Goal: Contribute content: Contribute content

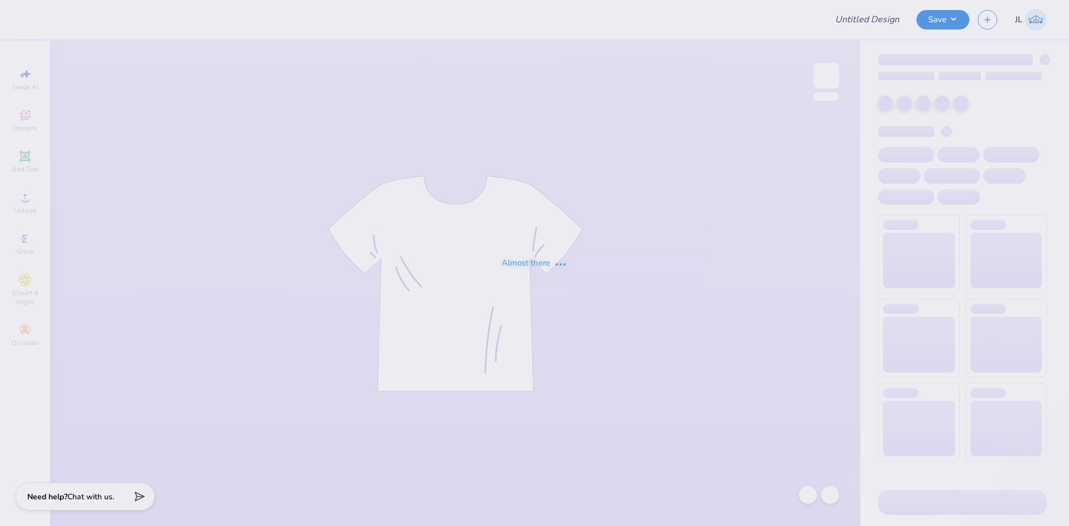
type input "RT4R T-Shirt"
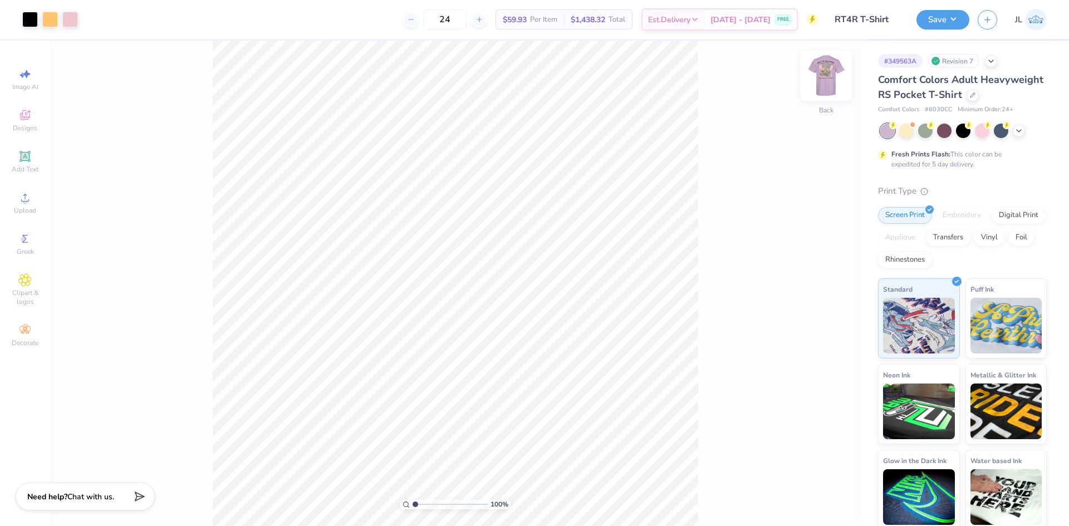
click at [831, 79] on img at bounding box center [826, 75] width 45 height 45
drag, startPoint x: 155, startPoint y: 27, endPoint x: 200, endPoint y: 12, distance: 48.2
click at [184, 18] on div "Art colors 24 $59.93 Per Item $1,438.32 Total Est. Delivery Sep 9 - 12 FREE Des…" at bounding box center [534, 19] width 1069 height 39
click at [226, 29] on div "24 $59.93 Per Item $1,438.32 Total Est. Delivery Sep 9 - 12 FREE" at bounding box center [502, 19] width 631 height 39
click at [829, 79] on img at bounding box center [826, 75] width 45 height 45
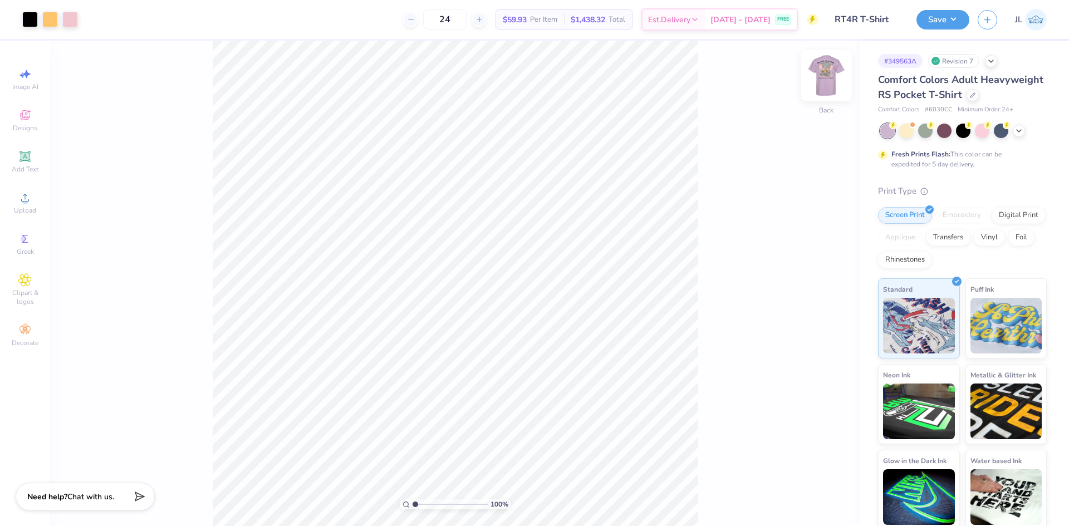
click at [818, 82] on img at bounding box center [826, 75] width 45 height 45
click at [826, 86] on img at bounding box center [826, 75] width 45 height 45
click at [830, 71] on img at bounding box center [826, 75] width 45 height 45
click at [817, 75] on img at bounding box center [826, 75] width 45 height 45
click at [835, 80] on img at bounding box center [826, 75] width 45 height 45
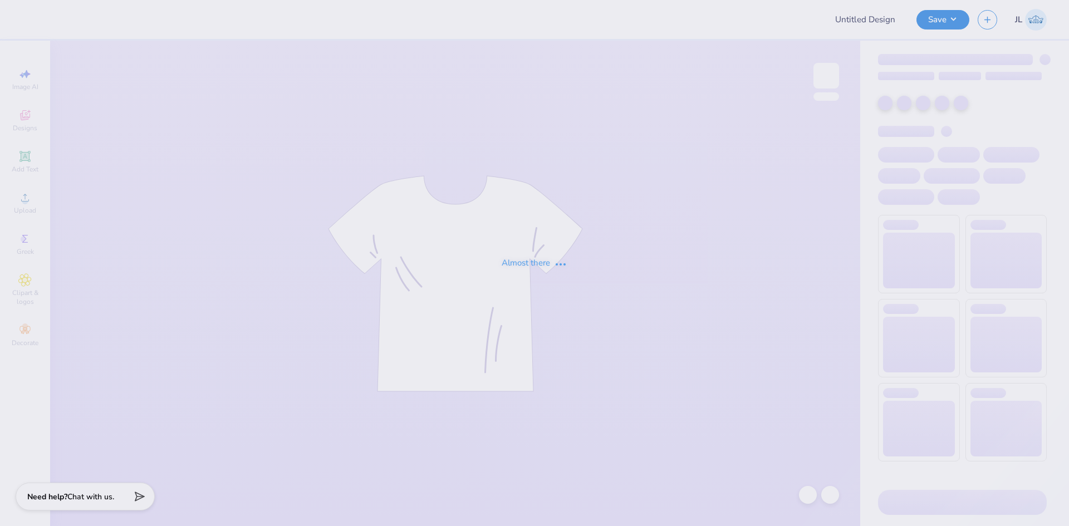
type input "RT4R T-Shirt"
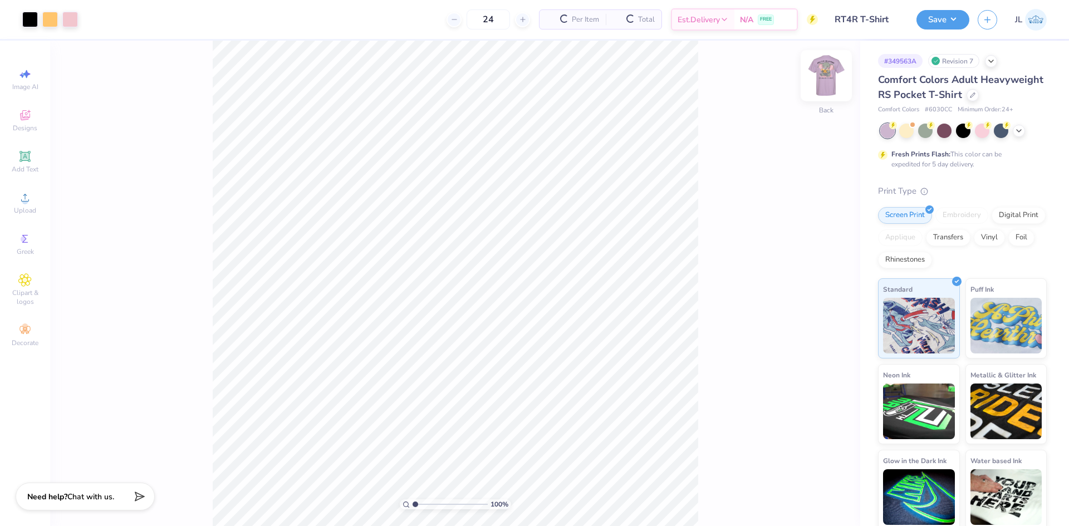
click at [827, 89] on img at bounding box center [826, 75] width 45 height 45
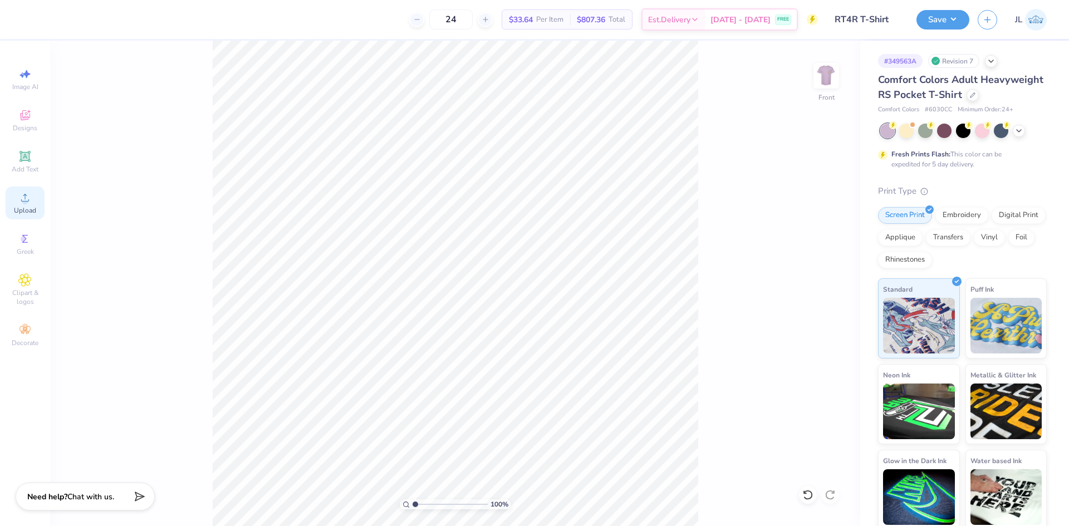
click at [23, 200] on circle at bounding box center [25, 201] width 6 height 6
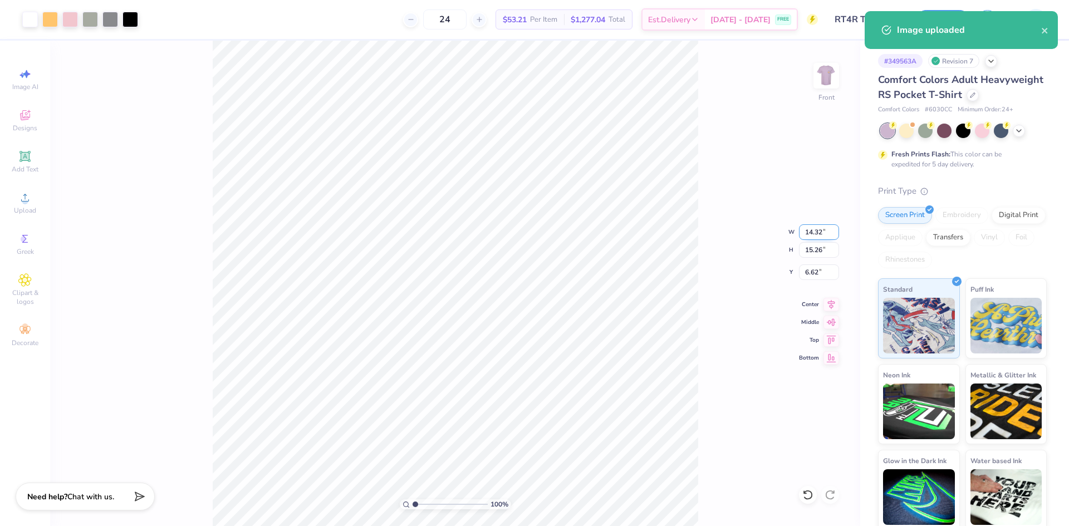
click at [811, 239] on input "14.32" at bounding box center [819, 232] width 40 height 16
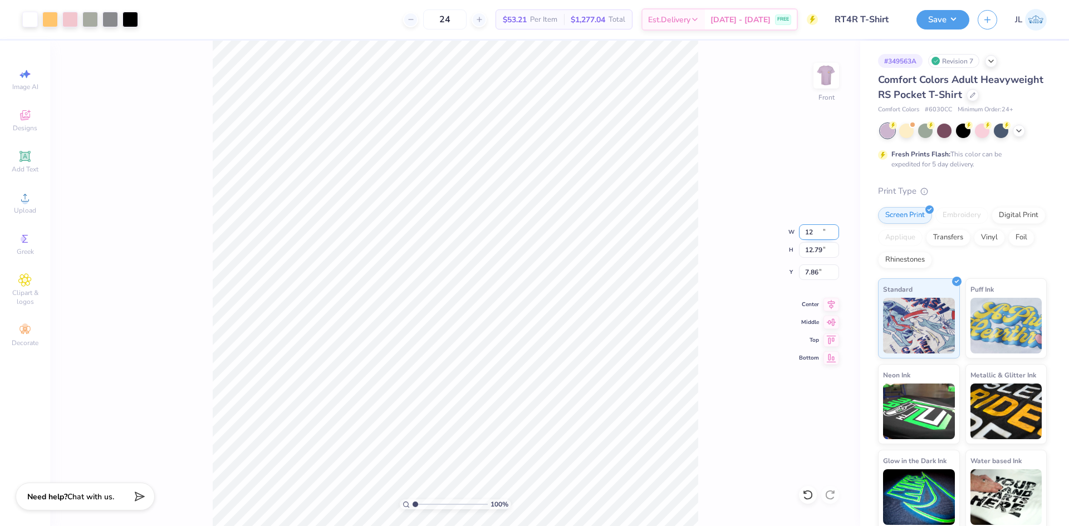
type input "12.00"
type input "12.79"
type input "7.86"
click at [813, 233] on input "12.00" at bounding box center [819, 232] width 40 height 16
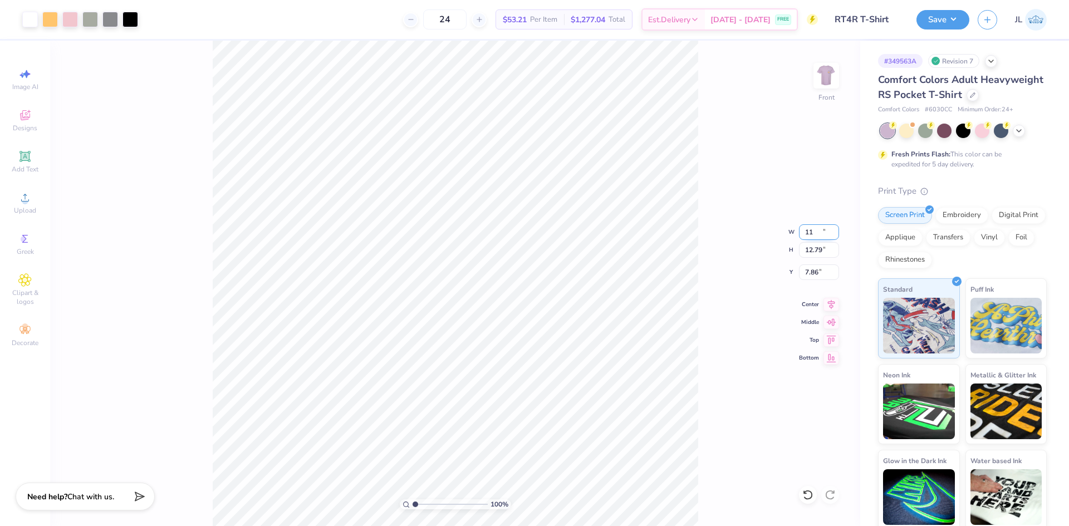
type input "11.00"
type input "11.72"
click at [813, 271] on input "8.39" at bounding box center [819, 272] width 40 height 16
type input "3.00"
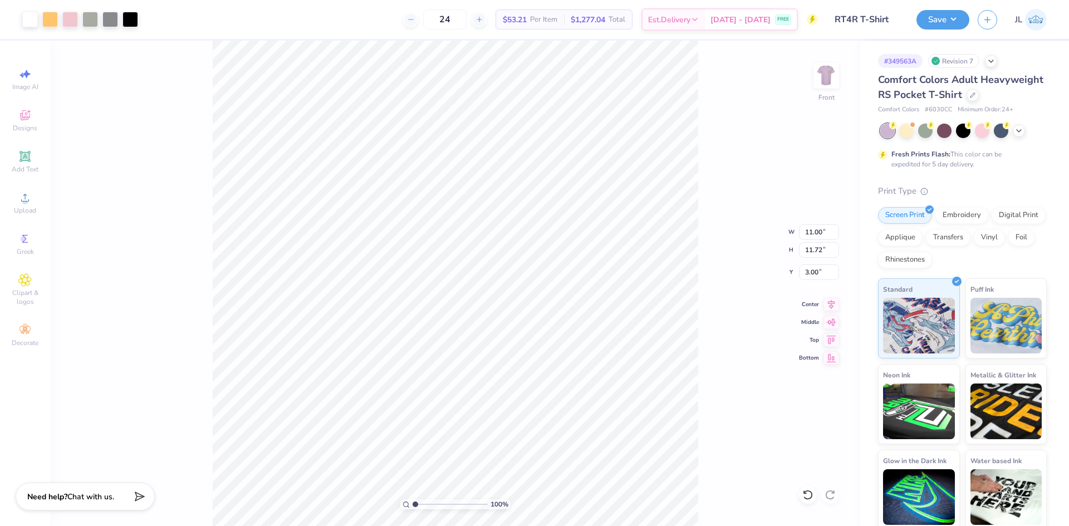
click at [710, 270] on div "100 % Front W 11.00 11.00 " H 11.72 11.72 " Y 3.00 3.00 " Center Middle Top Bot…" at bounding box center [455, 284] width 810 height 486
click at [815, 85] on img at bounding box center [826, 75] width 45 height 45
click at [819, 77] on img at bounding box center [826, 75] width 45 height 45
click at [826, 79] on img at bounding box center [826, 75] width 45 height 45
click at [835, 86] on img at bounding box center [826, 75] width 45 height 45
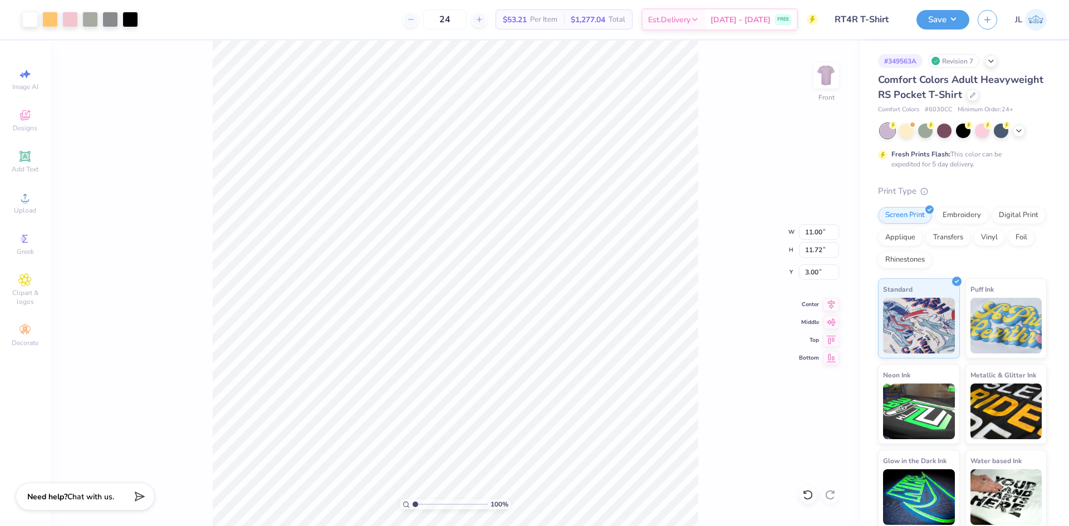
click at [327, 25] on div "24 $53.21 Per Item $1,277.04 Total Est. Delivery [DATE] - [DATE] FREE" at bounding box center [481, 19] width 671 height 39
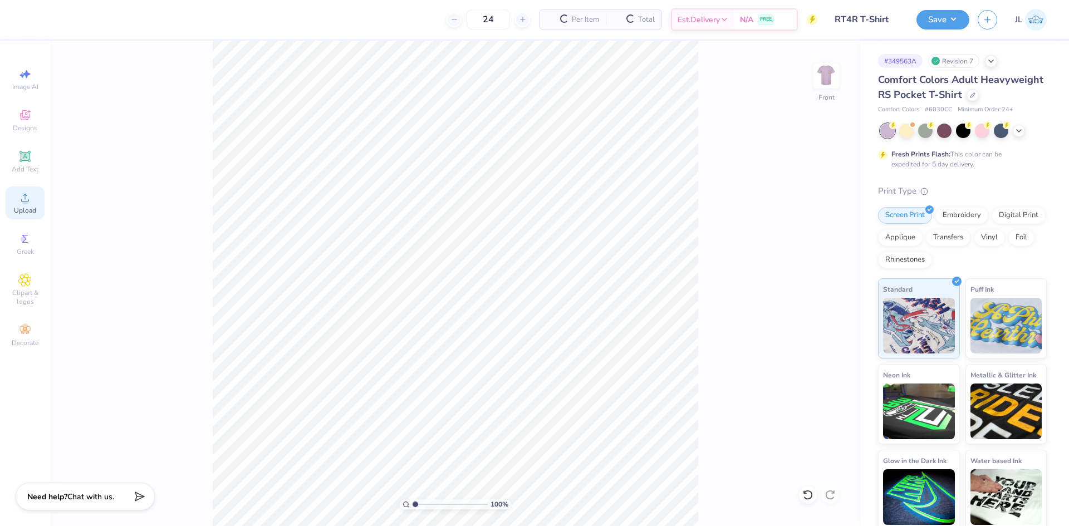
click at [32, 205] on div "Upload" at bounding box center [25, 203] width 39 height 33
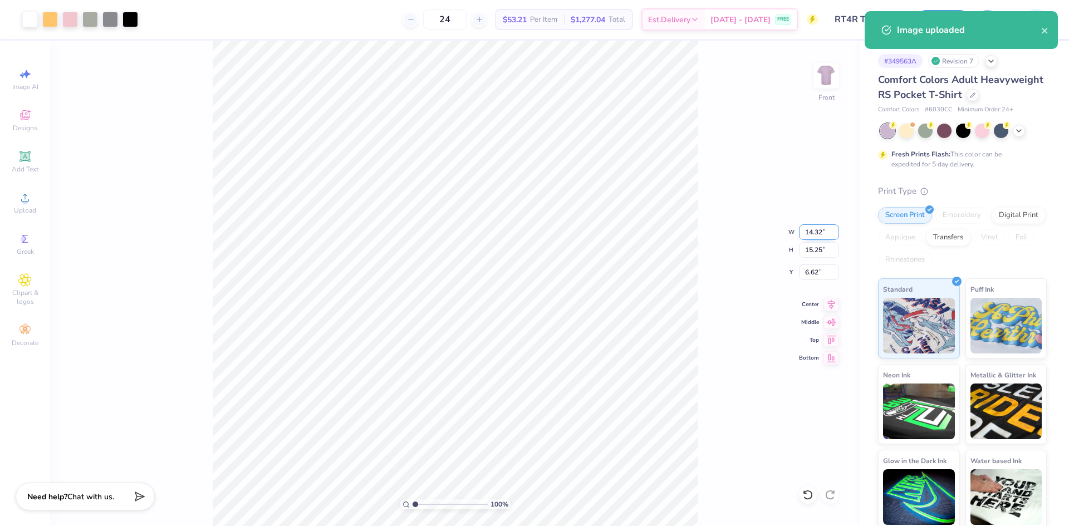
click at [816, 235] on input "14.32" at bounding box center [819, 232] width 40 height 16
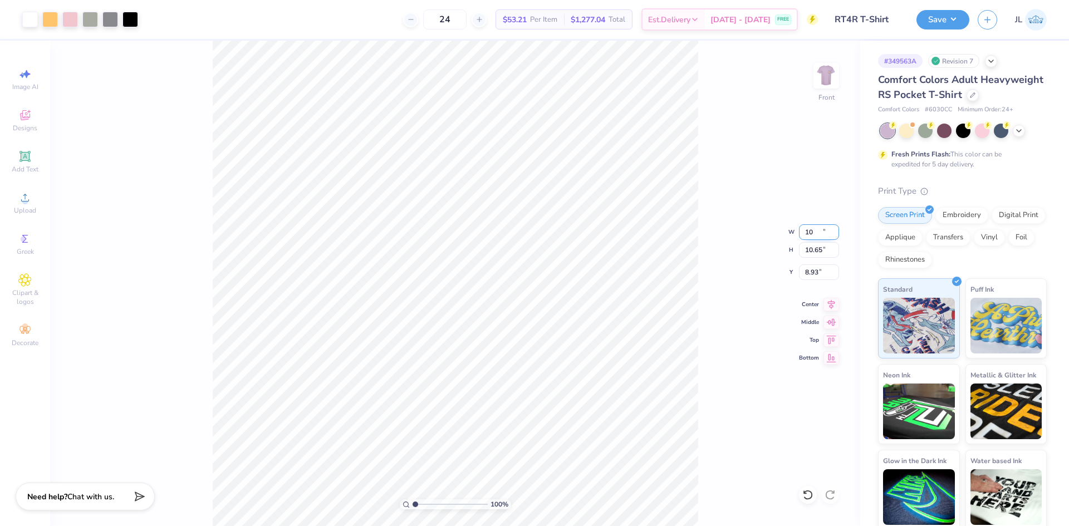
type input "10.00"
type input "10.65"
click at [813, 235] on input "10.00" at bounding box center [819, 232] width 40 height 16
click at [813, 270] on input "8.93" at bounding box center [819, 272] width 40 height 16
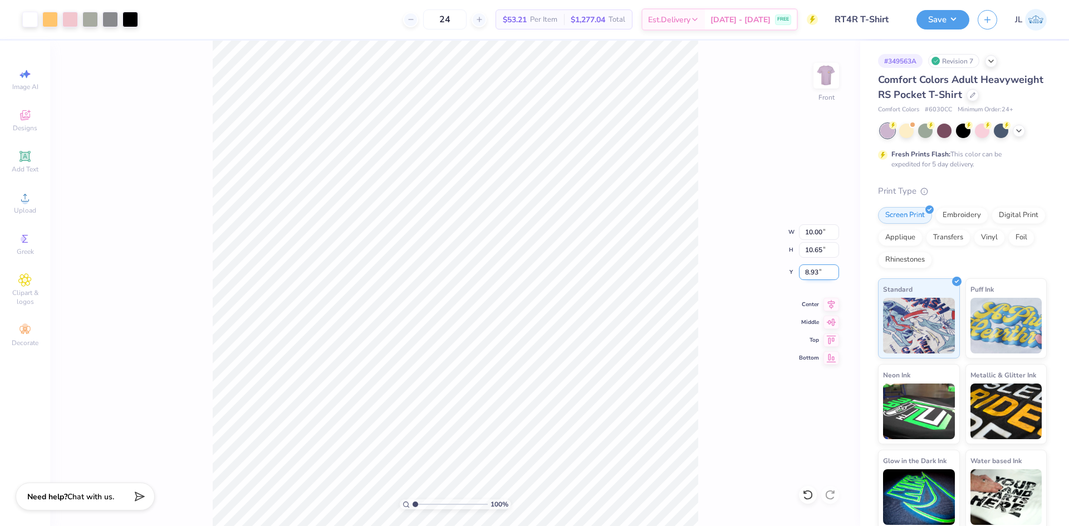
click at [813, 270] on input "8.93" at bounding box center [819, 272] width 40 height 16
type input "3.00"
click at [818, 234] on input "10.00" at bounding box center [819, 232] width 40 height 16
type input "11.00"
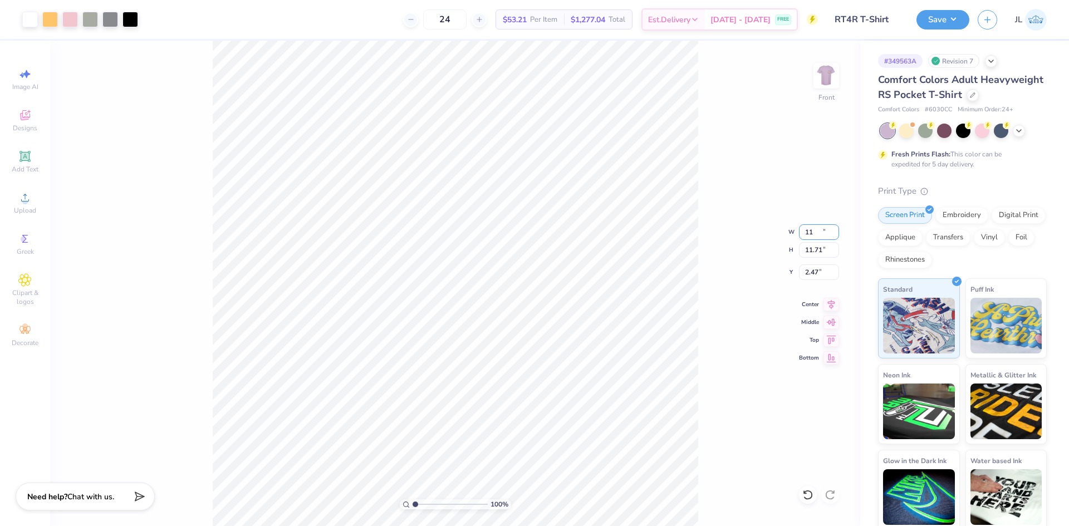
type input "11.71"
type input "2.47"
click at [802, 268] on input "2.47" at bounding box center [819, 272] width 40 height 16
click at [808, 269] on input "2.47" at bounding box center [819, 272] width 40 height 16
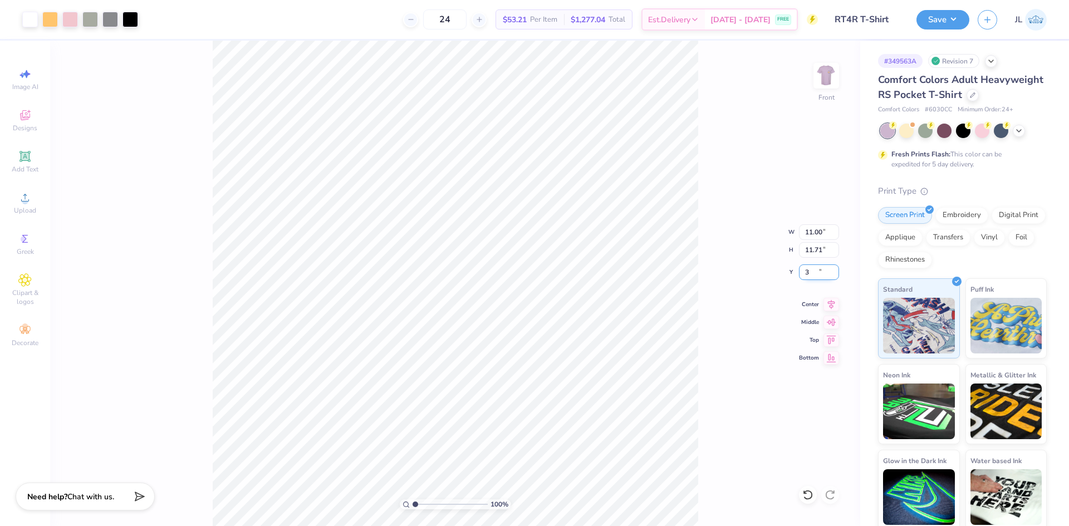
type input "3.00"
drag, startPoint x: 419, startPoint y: 507, endPoint x: 432, endPoint y: 500, distance: 14.4
click at [431, 502] on input "range" at bounding box center [450, 504] width 75 height 10
drag, startPoint x: 429, startPoint y: 503, endPoint x: 400, endPoint y: 495, distance: 30.1
click at [413, 499] on input "range" at bounding box center [450, 504] width 75 height 10
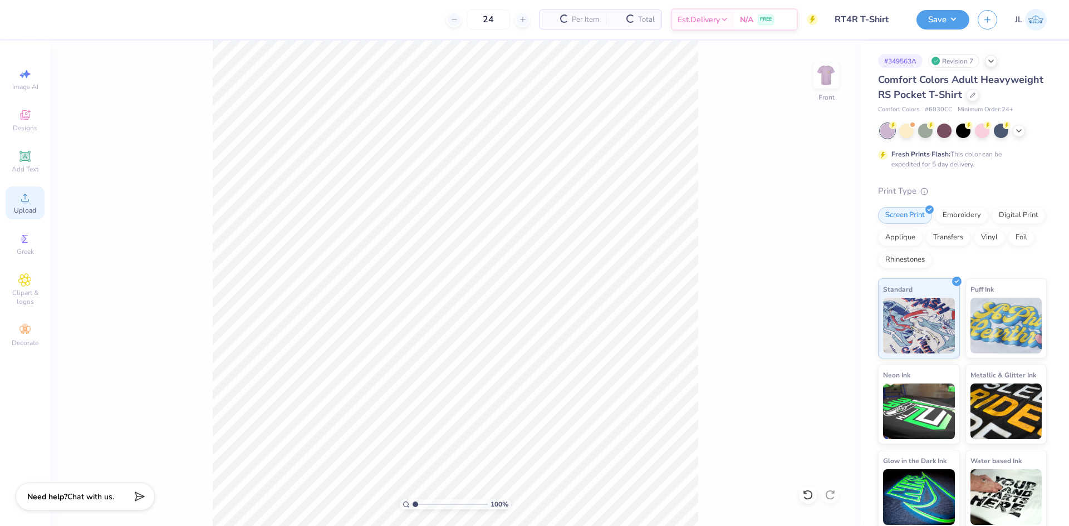
click at [14, 199] on div "Upload" at bounding box center [25, 203] width 39 height 33
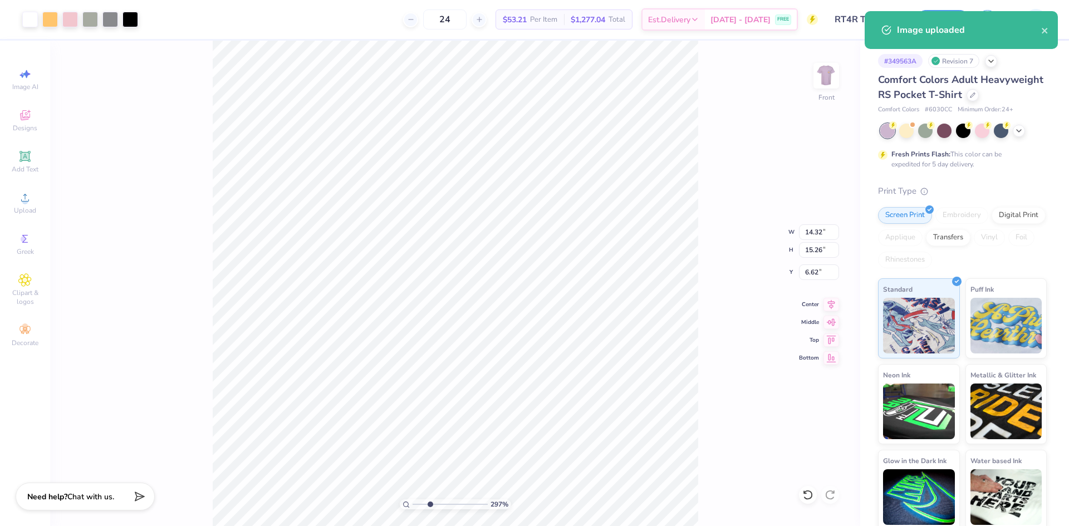
type input "1"
drag, startPoint x: 426, startPoint y: 502, endPoint x: 393, endPoint y: 492, distance: 34.3
click at [413, 499] on input "range" at bounding box center [450, 504] width 75 height 10
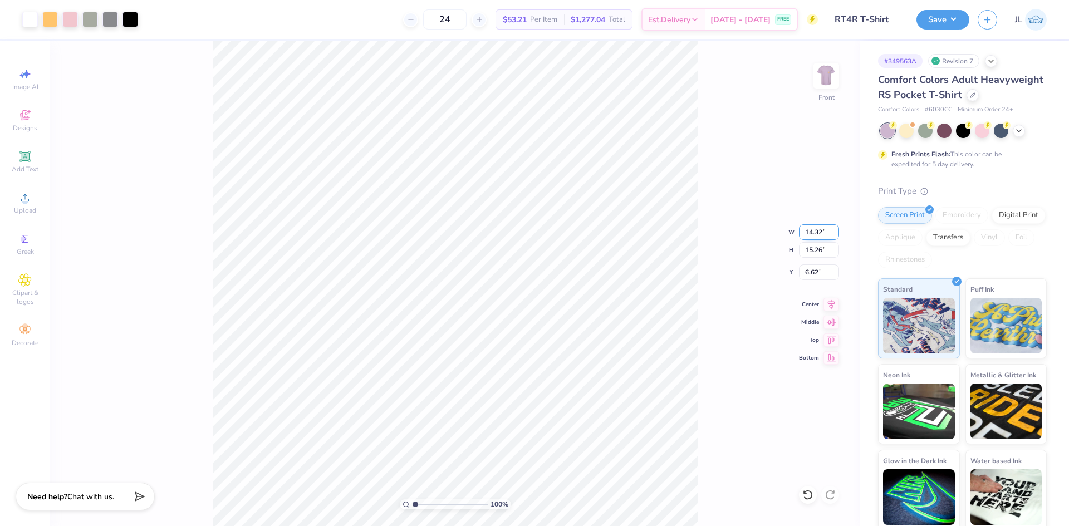
click at [805, 230] on input "14.32" at bounding box center [819, 232] width 40 height 16
click at [811, 235] on input "12" at bounding box center [819, 232] width 40 height 16
type input "12.00"
type input "12.79"
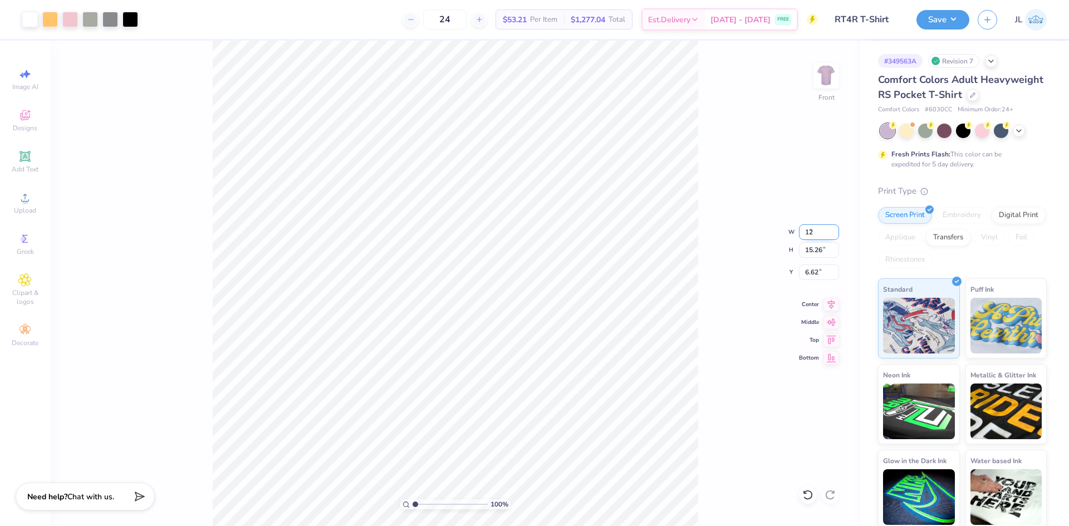
type input "7.86"
click at [811, 235] on input "12.00" at bounding box center [819, 232] width 40 height 16
type input "11.00"
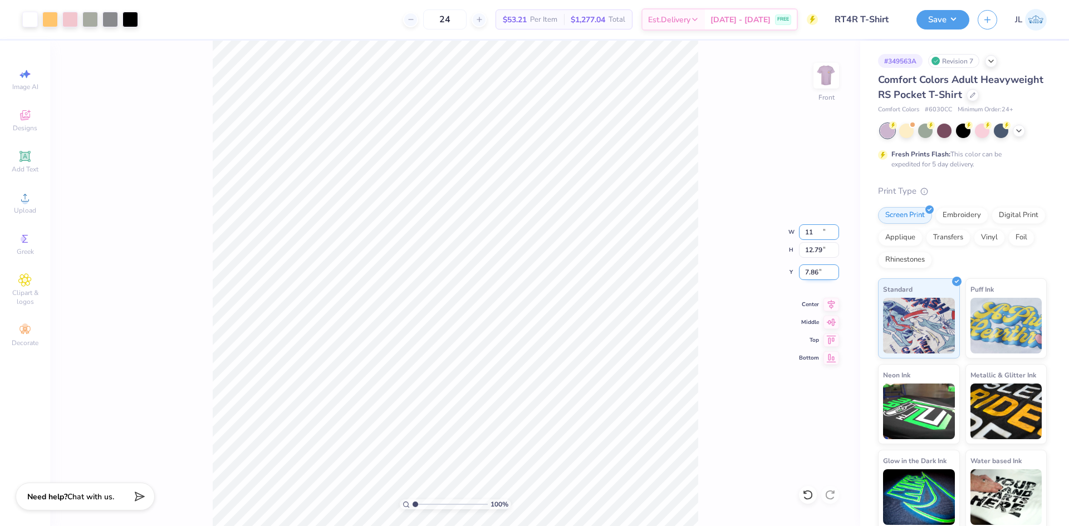
type input "11.72"
click at [812, 272] on input "8.39" at bounding box center [819, 272] width 40 height 16
type input "3.00"
type input "1"
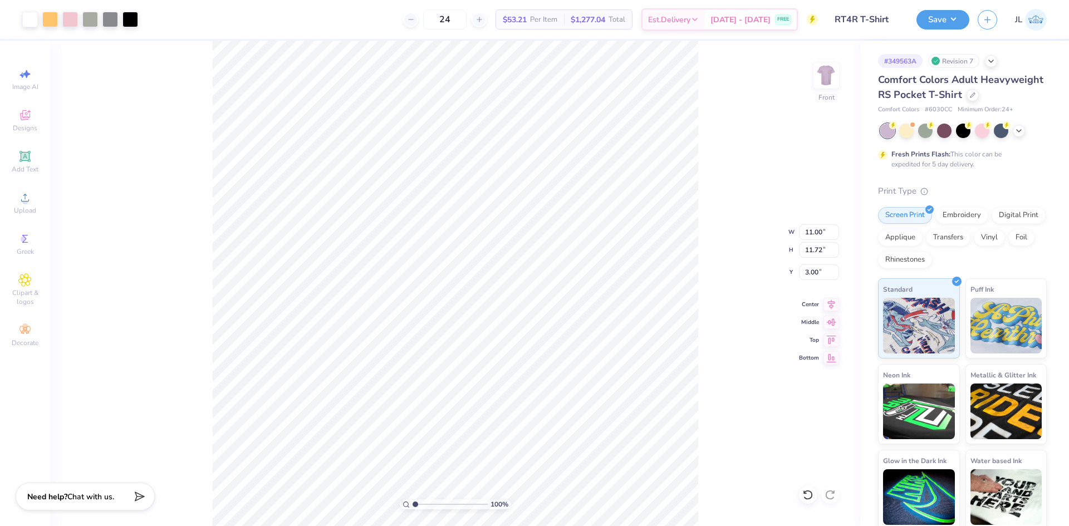
drag, startPoint x: 424, startPoint y: 504, endPoint x: 409, endPoint y: 500, distance: 16.1
click at [413, 502] on input "range" at bounding box center [450, 504] width 75 height 10
click at [829, 84] on img at bounding box center [826, 75] width 45 height 45
click at [835, 85] on img at bounding box center [826, 75] width 45 height 45
click at [110, 65] on div "100 % Front" at bounding box center [455, 284] width 810 height 486
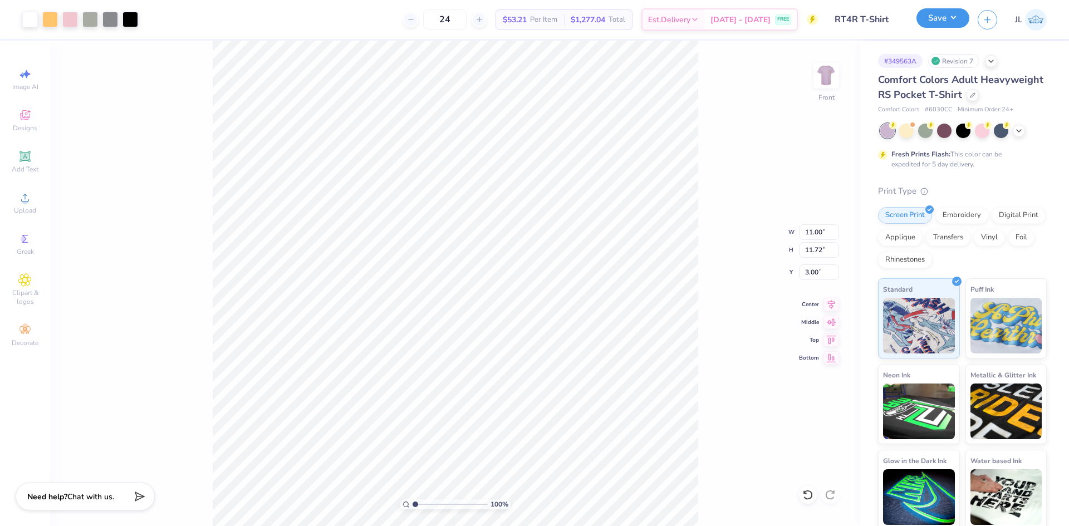
click at [940, 22] on button "Save" at bounding box center [942, 17] width 53 height 19
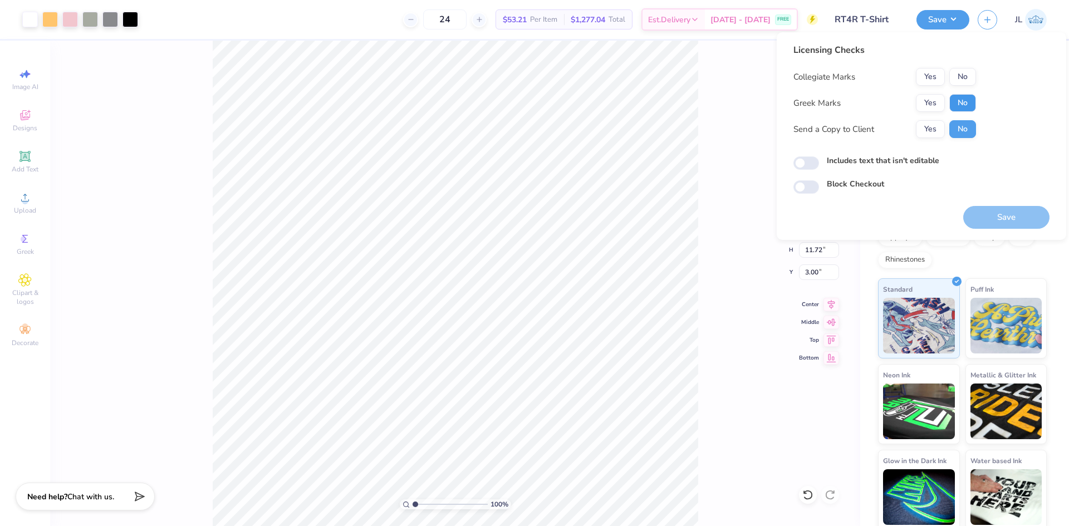
click at [962, 100] on button "No" at bounding box center [962, 103] width 27 height 18
click at [927, 76] on button "Yes" at bounding box center [930, 77] width 29 height 18
click at [934, 133] on button "Yes" at bounding box center [930, 129] width 29 height 18
click at [989, 216] on button "Save" at bounding box center [1006, 217] width 86 height 23
